Goal: Find specific page/section: Find specific page/section

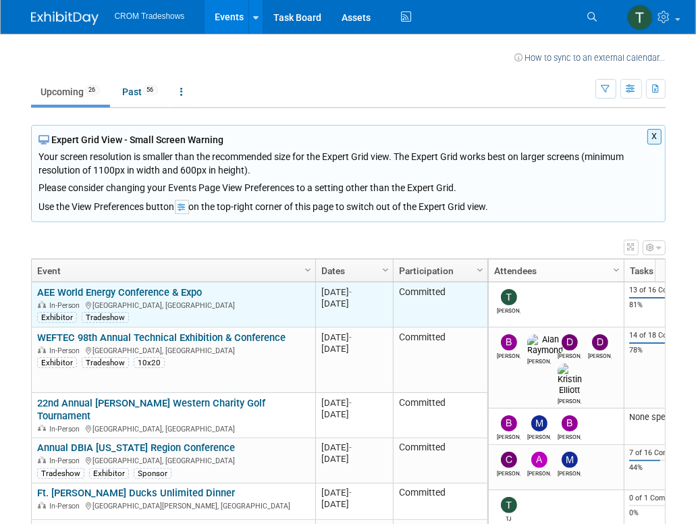
click at [155, 291] on link "AEE World Energy Conference & Expo" at bounding box center [119, 292] width 165 height 12
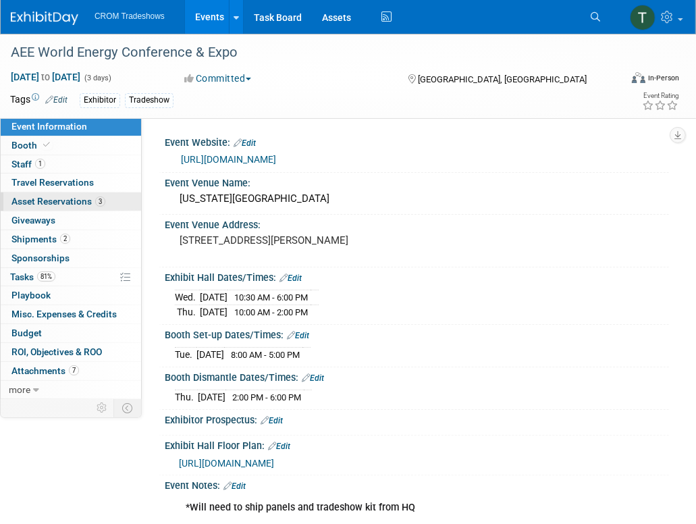
click at [66, 202] on span "Asset Reservations 3" at bounding box center [58, 201] width 94 height 11
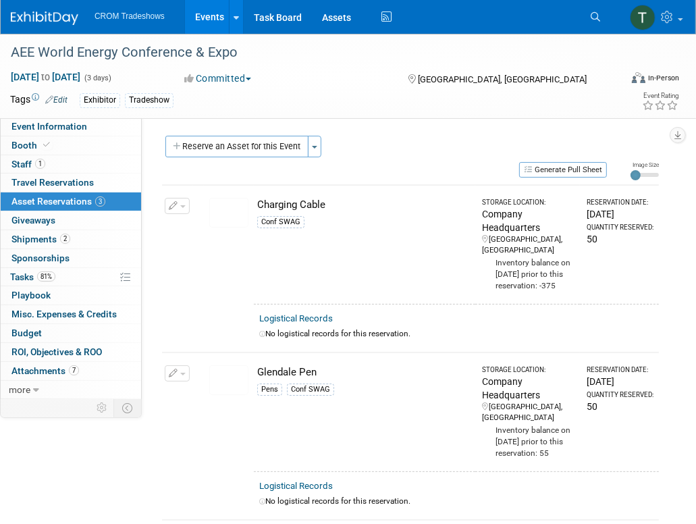
scroll to position [273, 0]
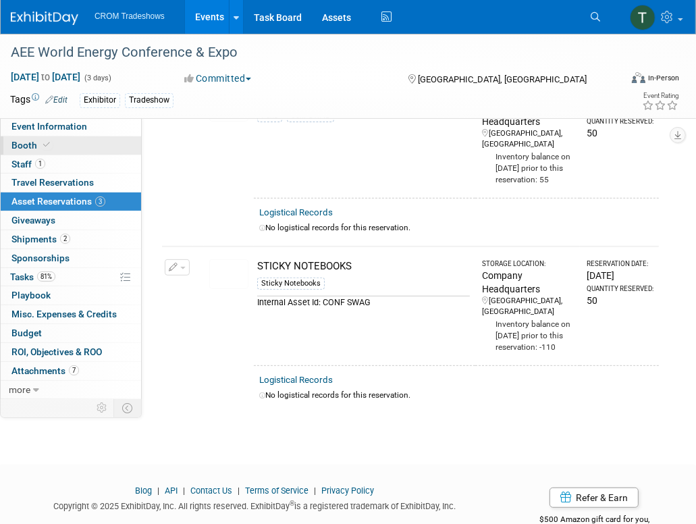
click at [48, 145] on icon at bounding box center [46, 144] width 7 height 7
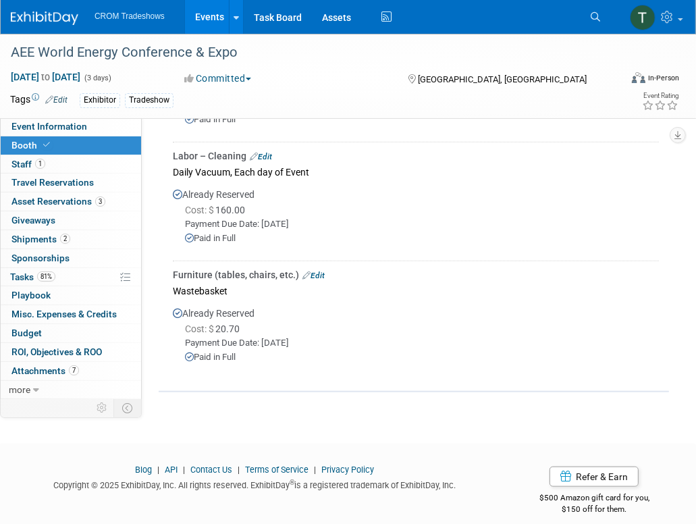
scroll to position [737, 0]
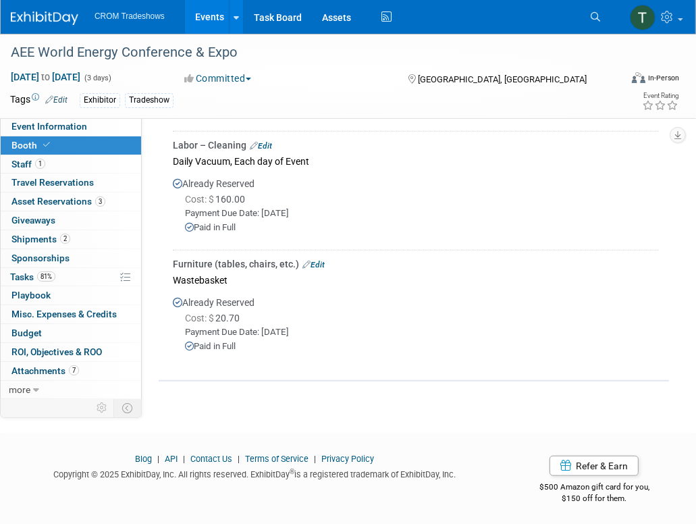
click at [314, 260] on link "Edit" at bounding box center [313, 264] width 22 height 9
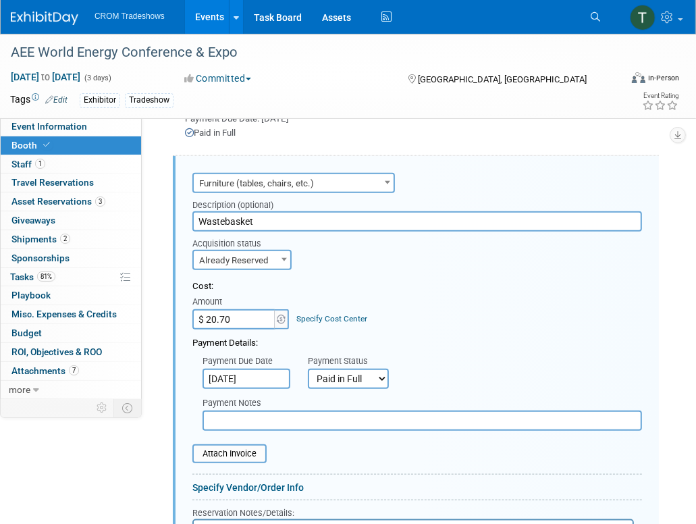
scroll to position [0, 0]
drag, startPoint x: 495, startPoint y: 169, endPoint x: 488, endPoint y: 169, distance: 6.8
click at [488, 169] on div "Audio / Video Carpet / Flooring Catering / Food / Beverage Floral / Decorative …" at bounding box center [416, 181] width 449 height 24
click at [437, 105] on div "Exhibitor Tradeshow" at bounding box center [318, 100] width 476 height 15
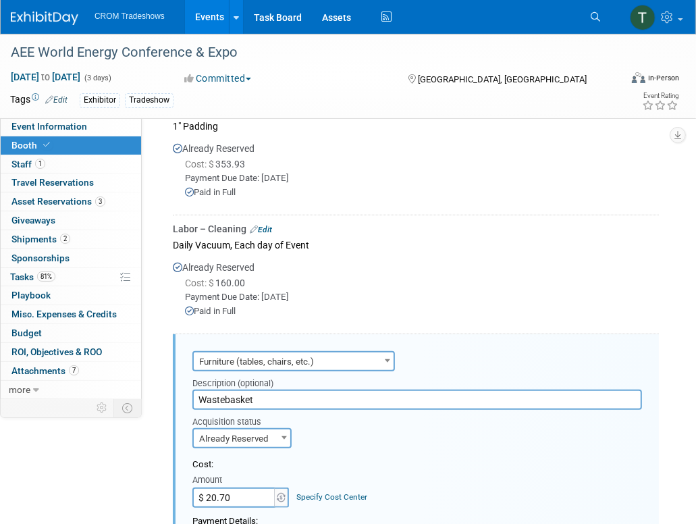
scroll to position [43, 0]
